Goal: Obtain resource: Download file/media

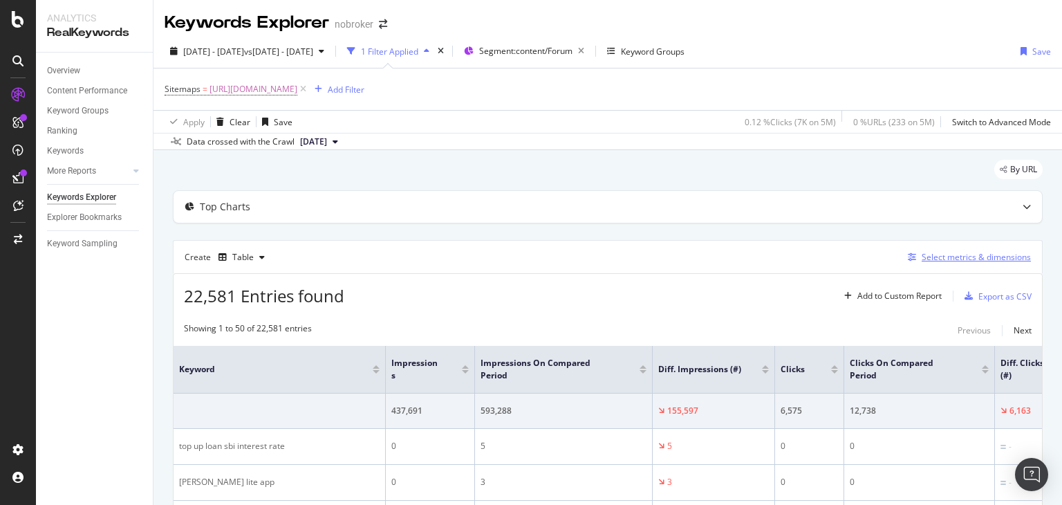
click at [957, 258] on div "Select metrics & dimensions" at bounding box center [975, 257] width 109 height 12
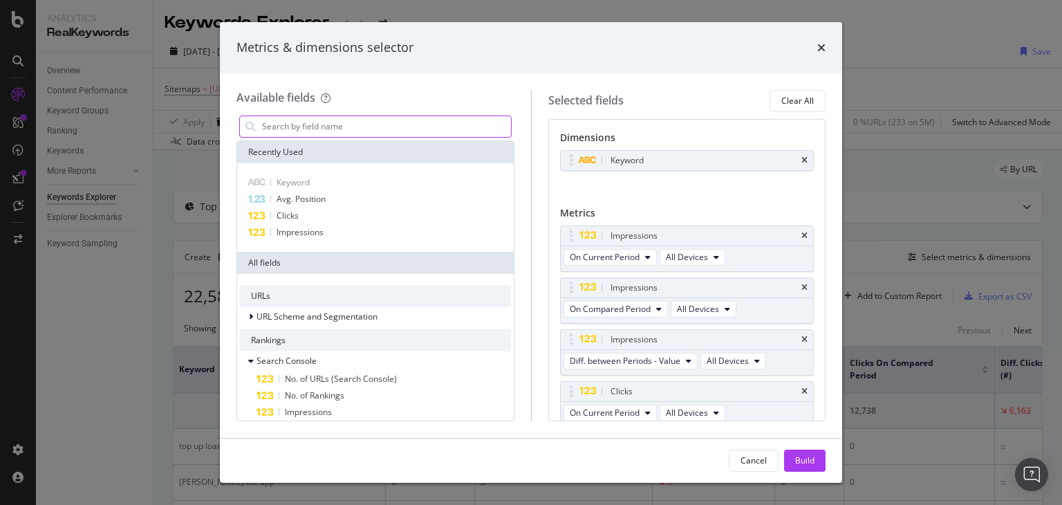
click at [367, 129] on input "modal" at bounding box center [386, 126] width 250 height 21
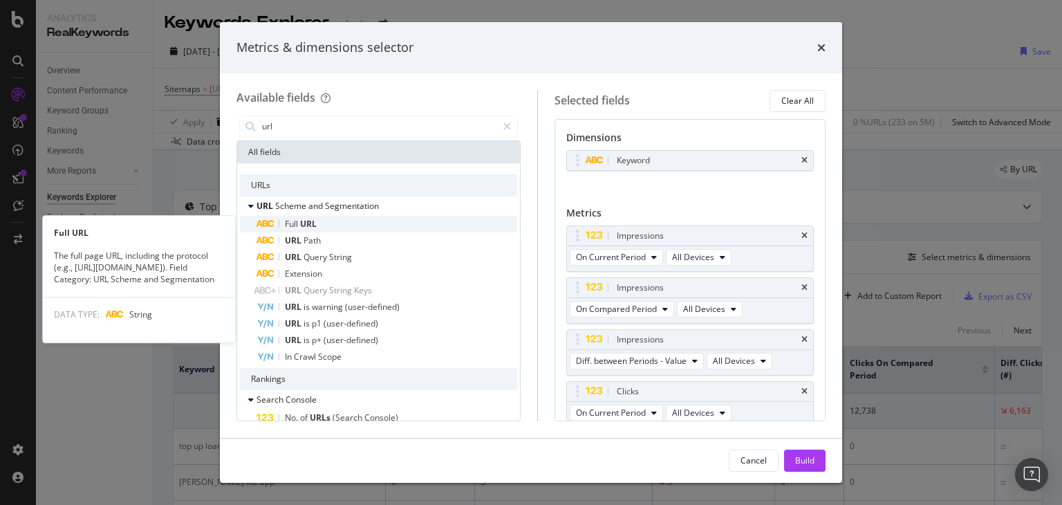
type input "url"
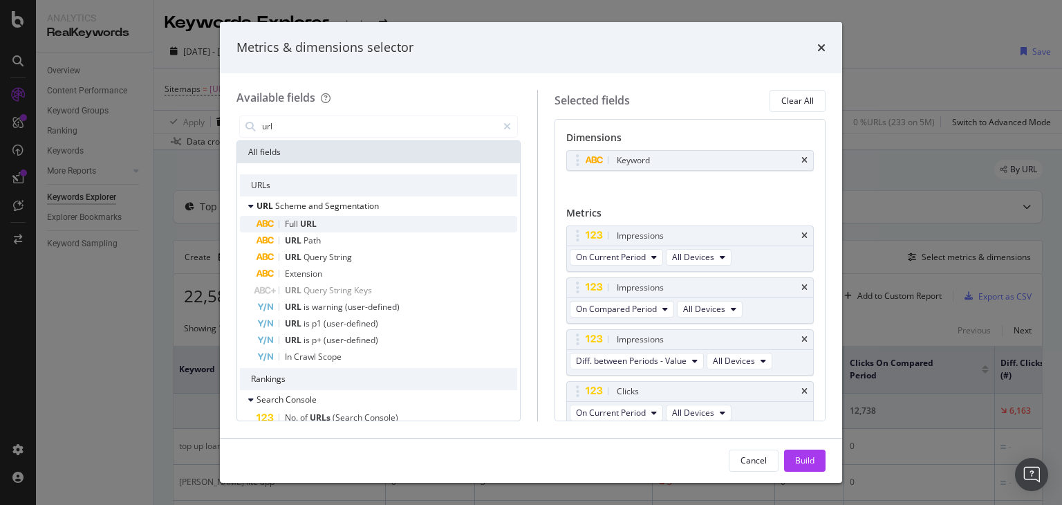
click at [343, 225] on div "Full URL" at bounding box center [386, 224] width 261 height 17
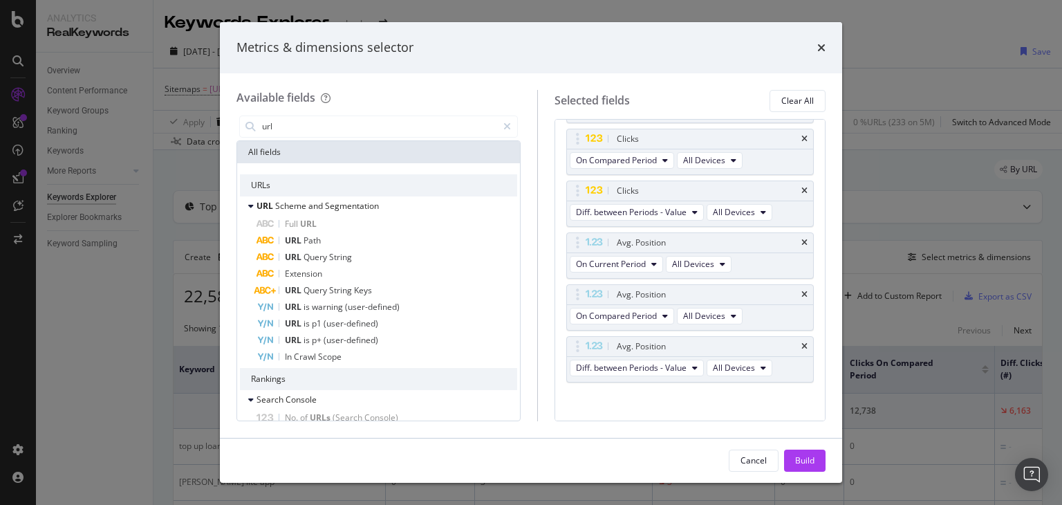
scroll to position [335, 0]
click at [801, 338] on icon "times" at bounding box center [804, 342] width 6 height 8
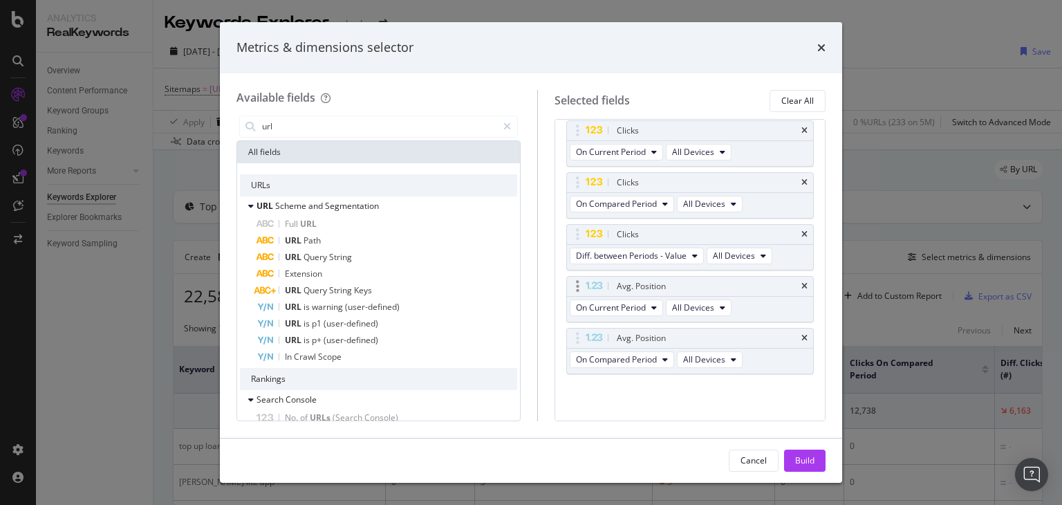
scroll to position [283, 0]
click at [801, 289] on icon "times" at bounding box center [804, 289] width 6 height 8
drag, startPoint x: 795, startPoint y: 332, endPoint x: 791, endPoint y: 314, distance: 18.6
click at [795, 333] on div "Avg. Position" at bounding box center [690, 340] width 246 height 19
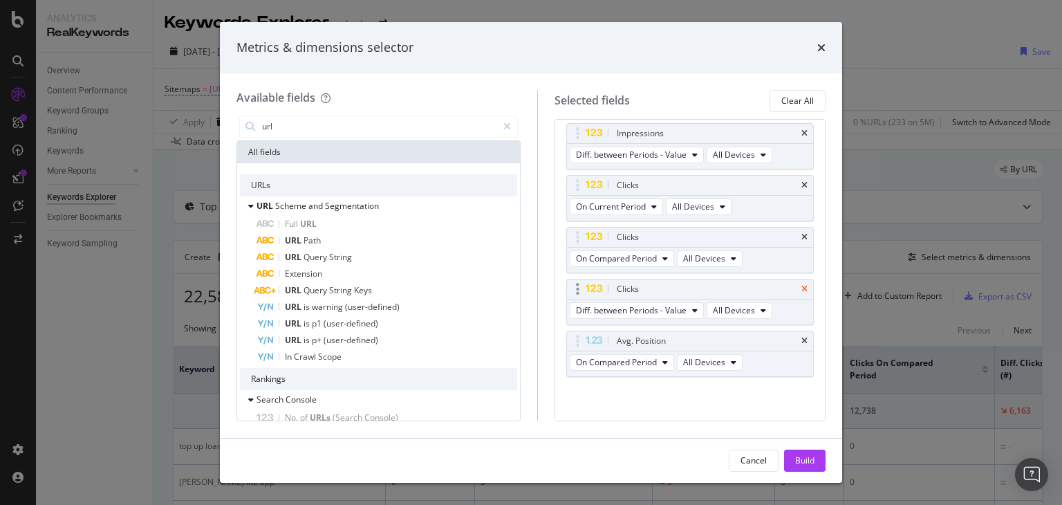
click at [801, 286] on icon "times" at bounding box center [804, 289] width 6 height 8
click at [798, 230] on div "Clicks" at bounding box center [690, 237] width 246 height 19
click at [801, 186] on icon "times" at bounding box center [804, 186] width 6 height 8
click at [801, 131] on icon "times" at bounding box center [804, 133] width 6 height 8
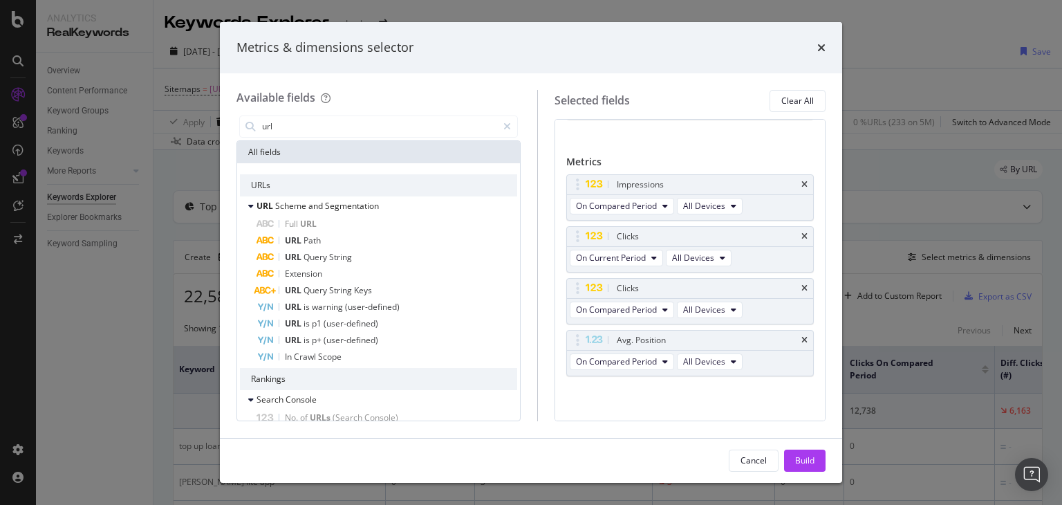
click at [801, 184] on icon "times" at bounding box center [804, 184] width 6 height 8
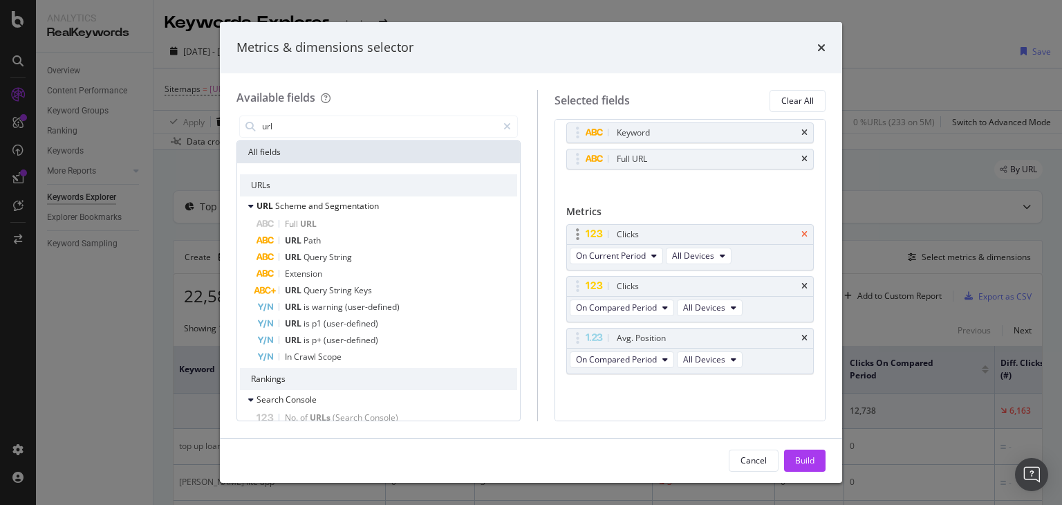
scroll to position [26, 0]
click at [801, 232] on icon "times" at bounding box center [804, 236] width 6 height 8
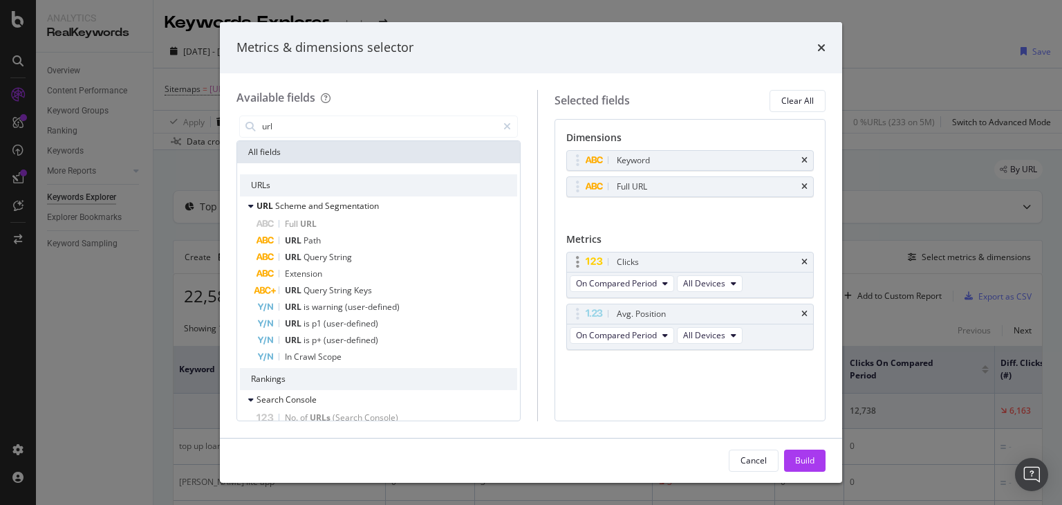
scroll to position [0, 0]
click at [804, 259] on icon "times" at bounding box center [804, 262] width 6 height 8
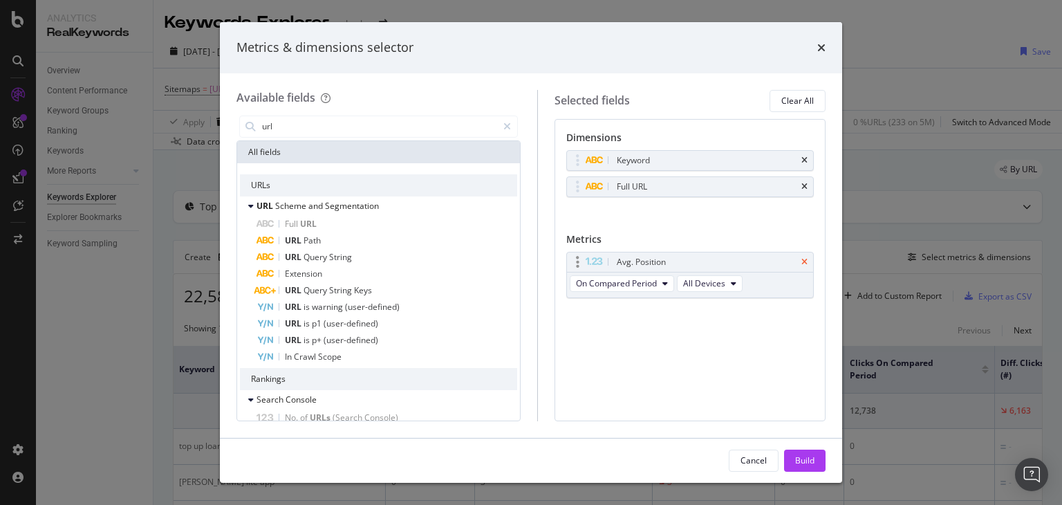
click at [804, 258] on icon "times" at bounding box center [804, 262] width 6 height 8
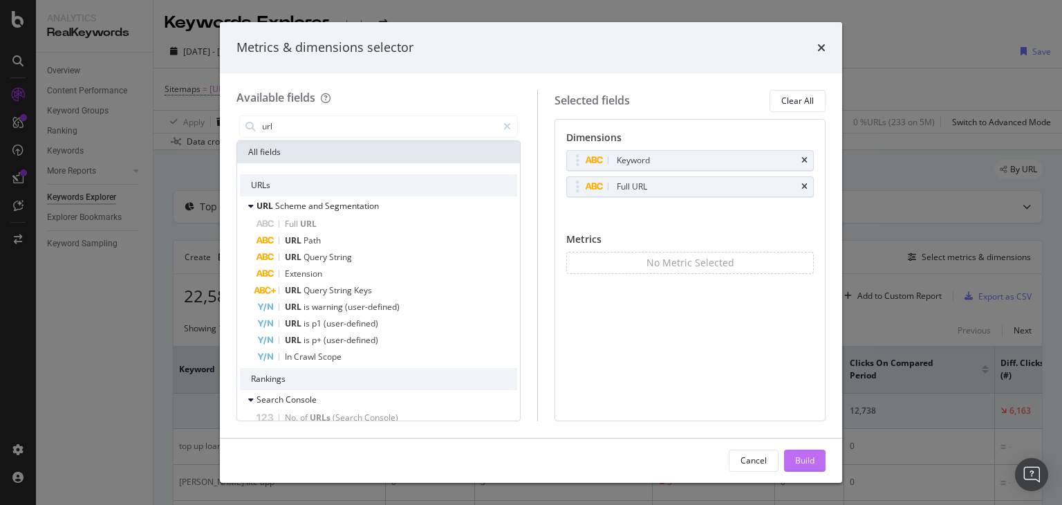
click at [801, 456] on div "Build" at bounding box center [804, 460] width 19 height 12
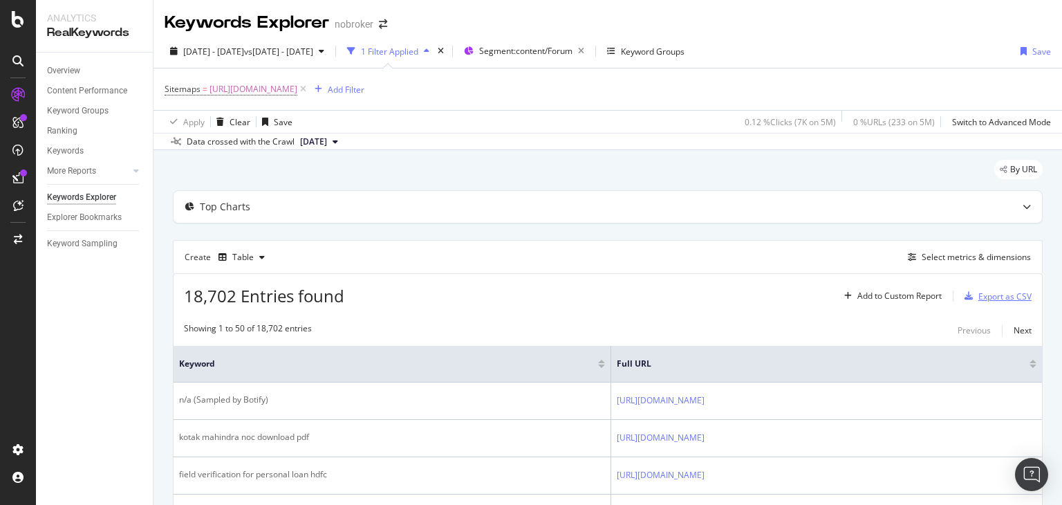
click at [992, 297] on div "Export as CSV" at bounding box center [1004, 296] width 53 height 12
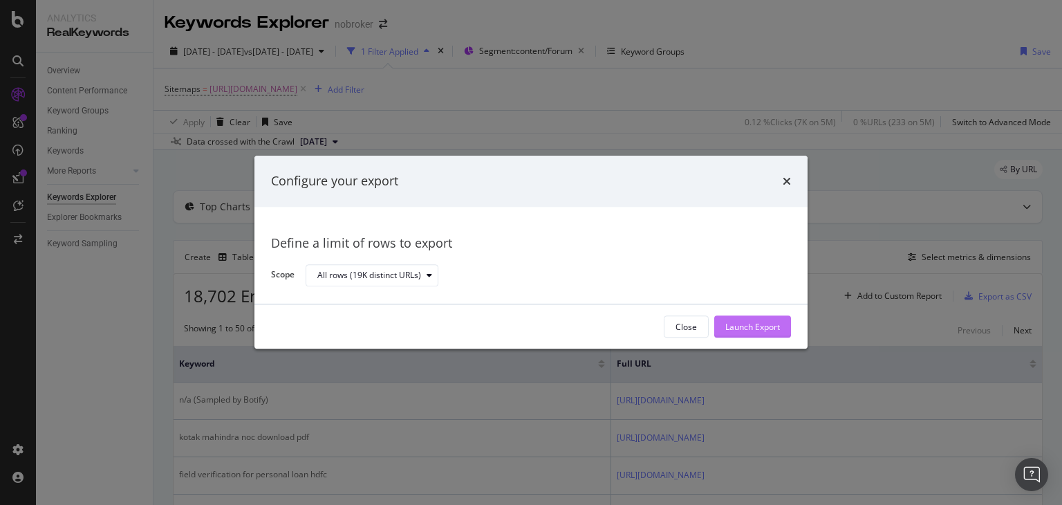
click at [762, 326] on div "Launch Export" at bounding box center [752, 327] width 55 height 12
